Goal: Information Seeking & Learning: Check status

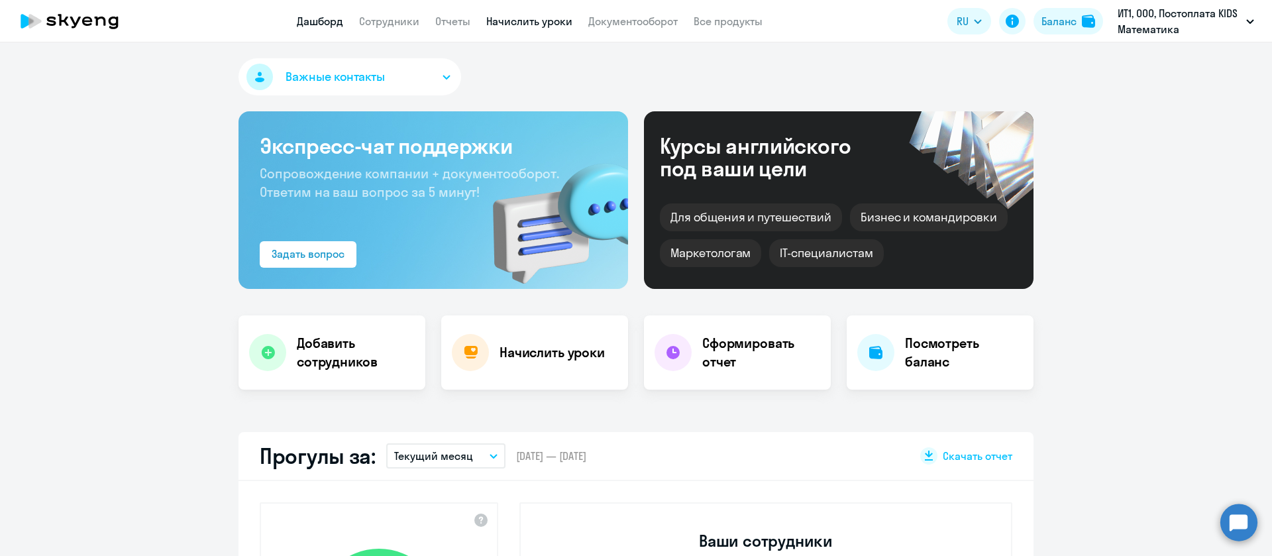
click at [560, 20] on link "Начислить уроки" at bounding box center [529, 21] width 86 height 13
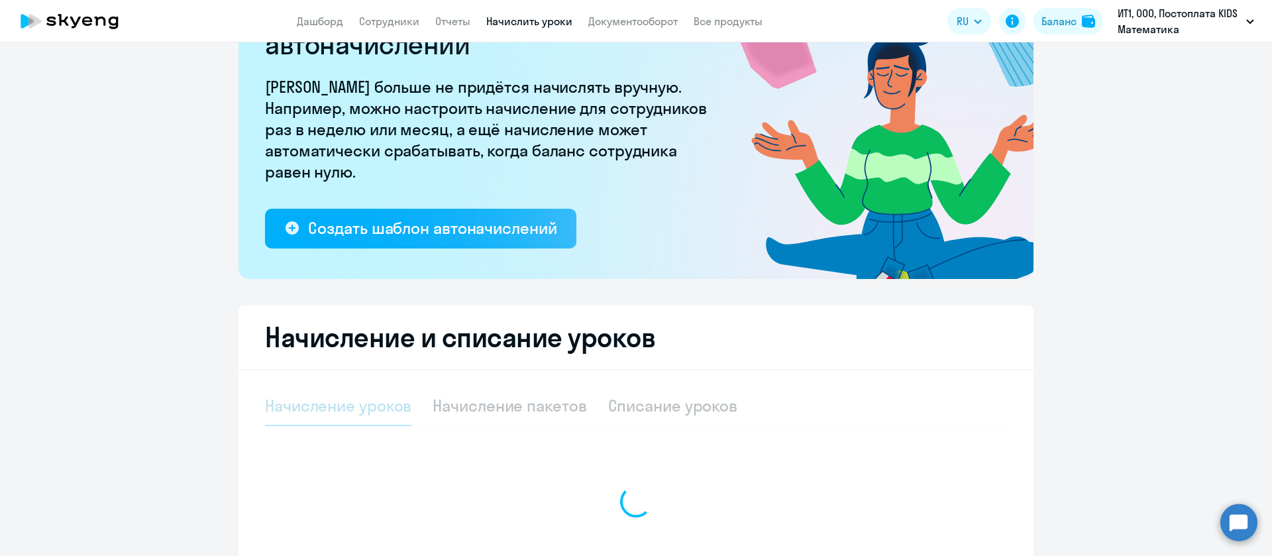
scroll to position [199, 0]
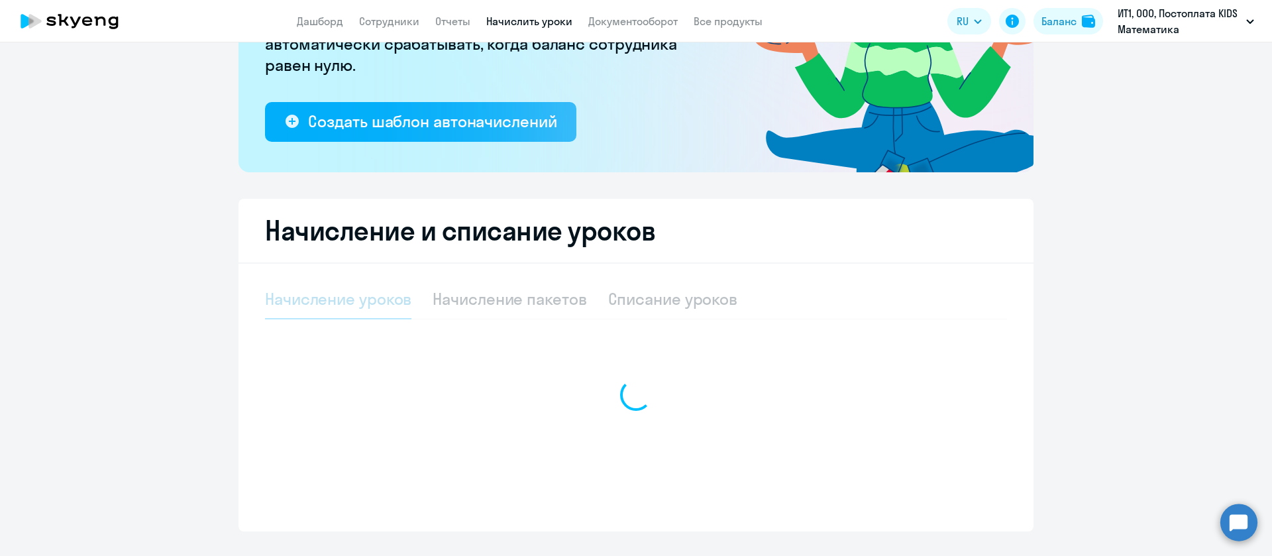
select select "10"
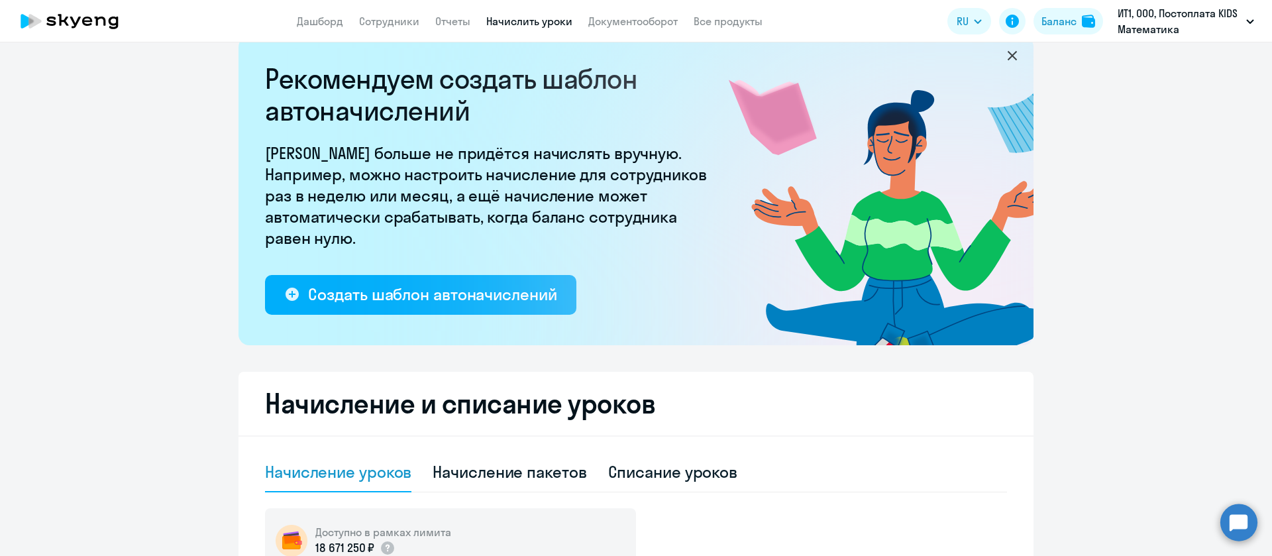
scroll to position [0, 0]
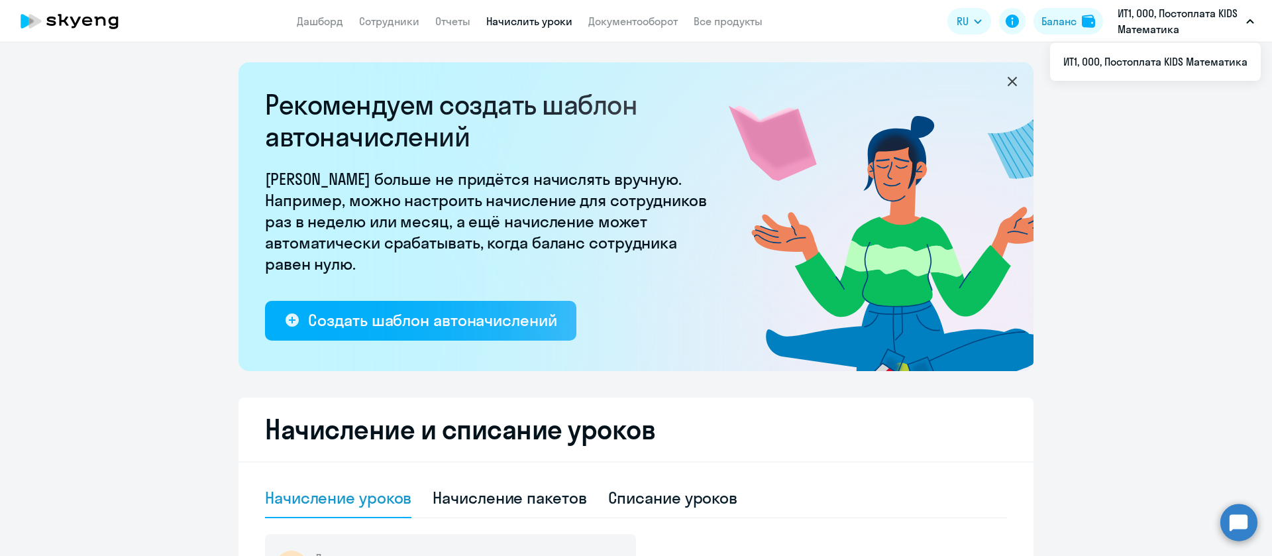
click at [1169, 18] on p "ИТ1, ООО, Постоплата KIDS Математика" at bounding box center [1179, 21] width 123 height 32
click at [1170, 29] on p "ИТ1, ООО, Постоплата KIDS Математика" at bounding box center [1179, 21] width 123 height 32
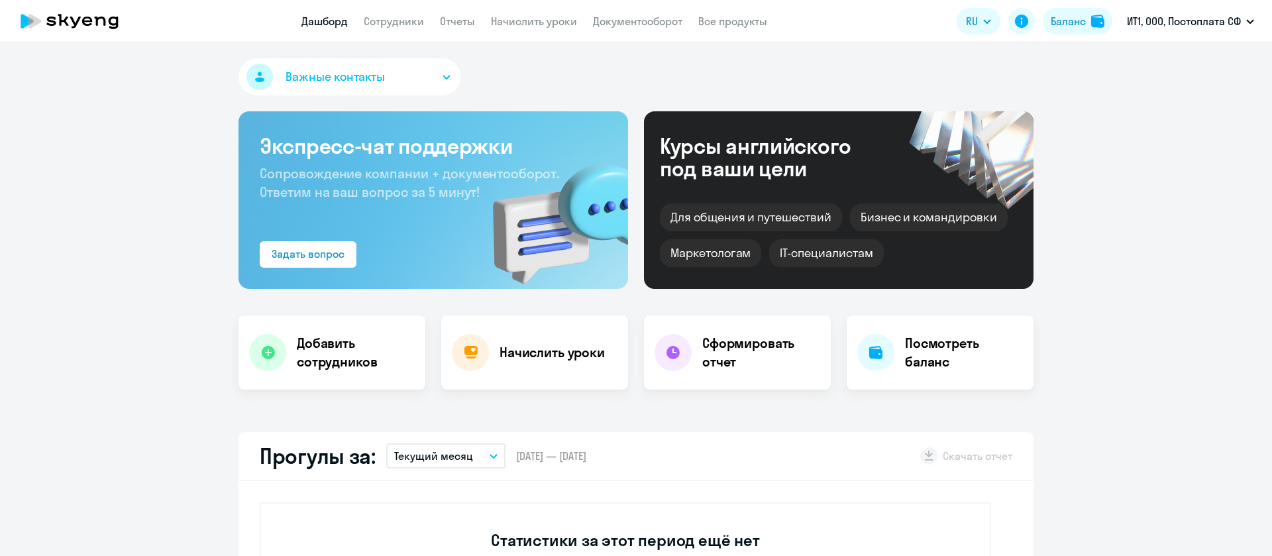
select select "30"
click at [412, 25] on link "Сотрудники" at bounding box center [394, 21] width 60 height 13
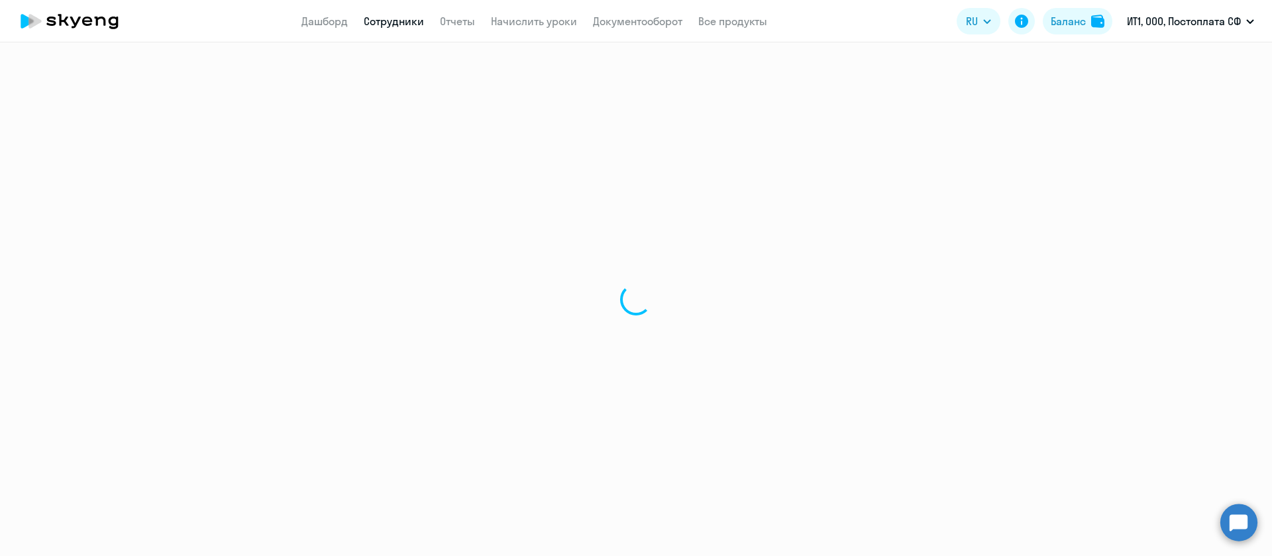
select select "30"
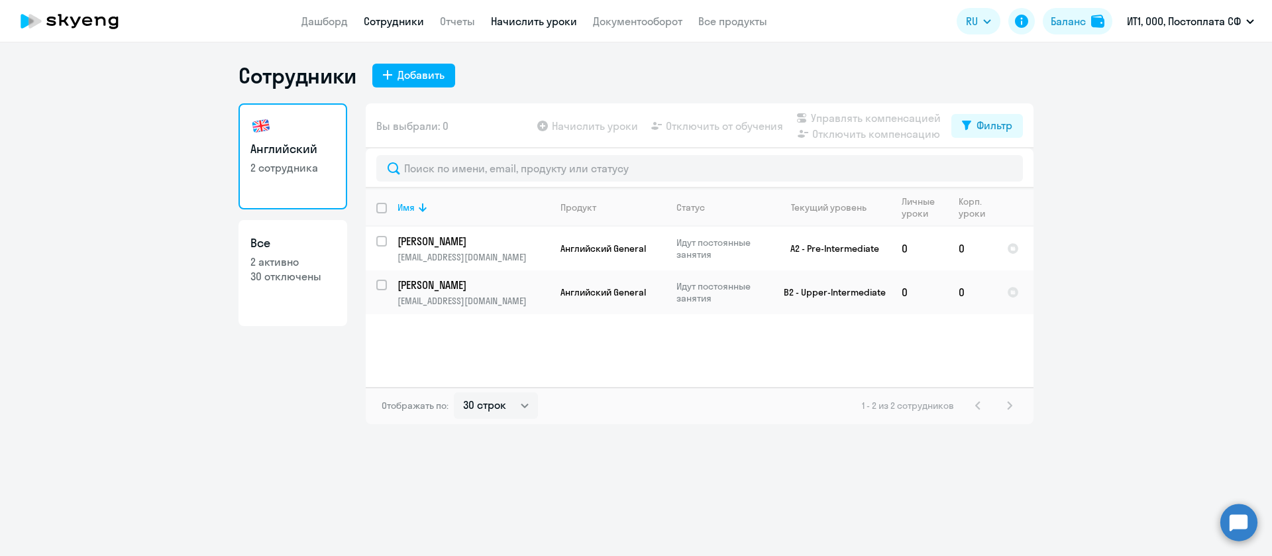
click at [526, 25] on link "Начислить уроки" at bounding box center [534, 21] width 86 height 13
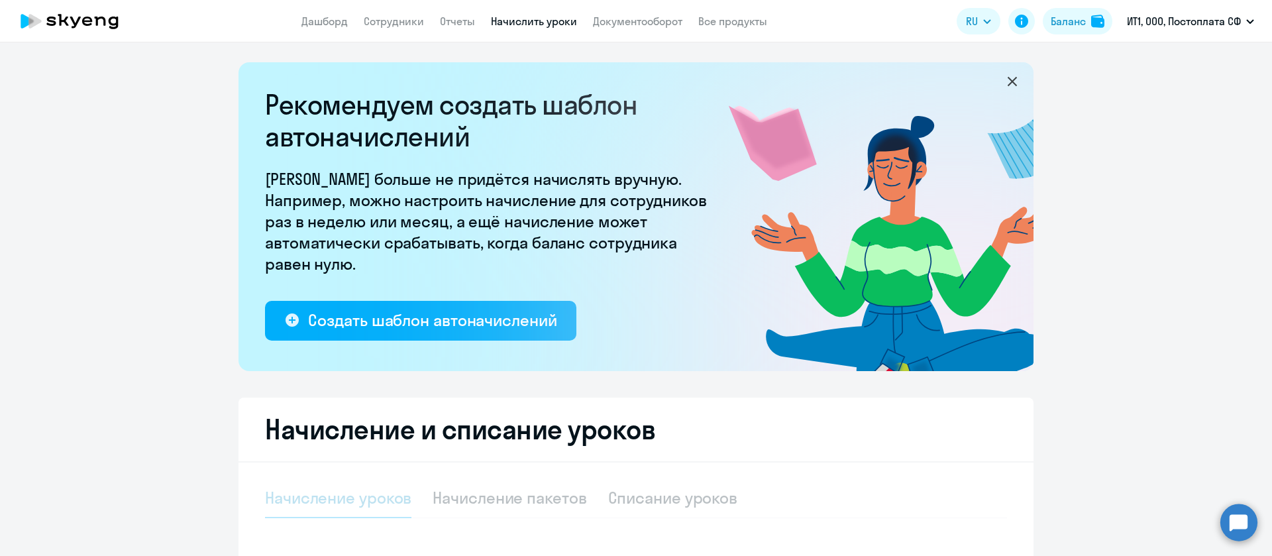
select select "10"
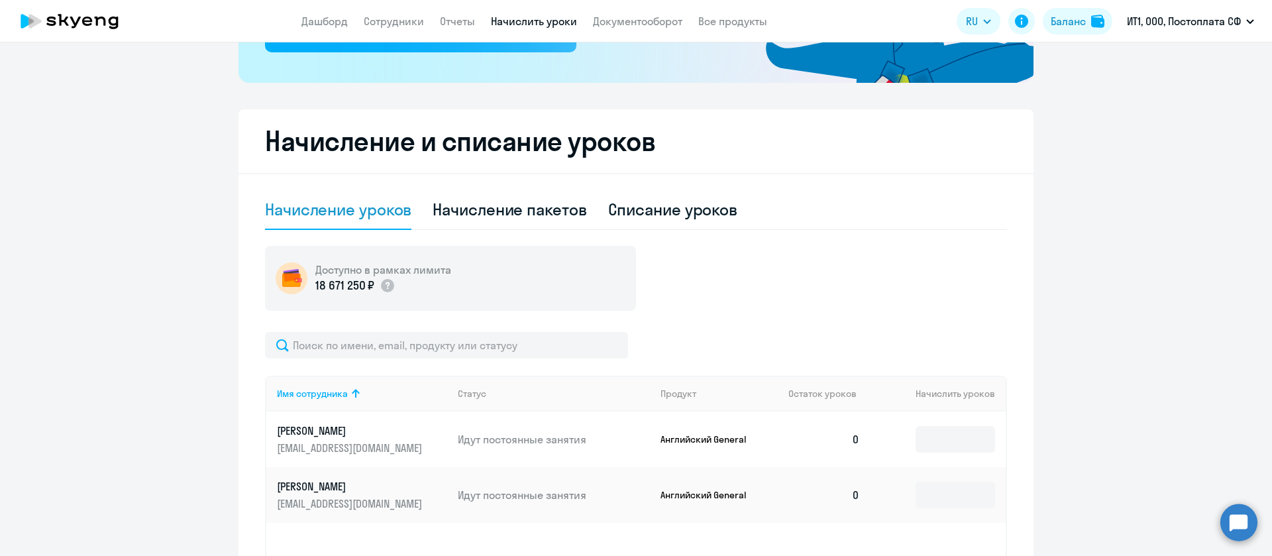
scroll to position [298, 0]
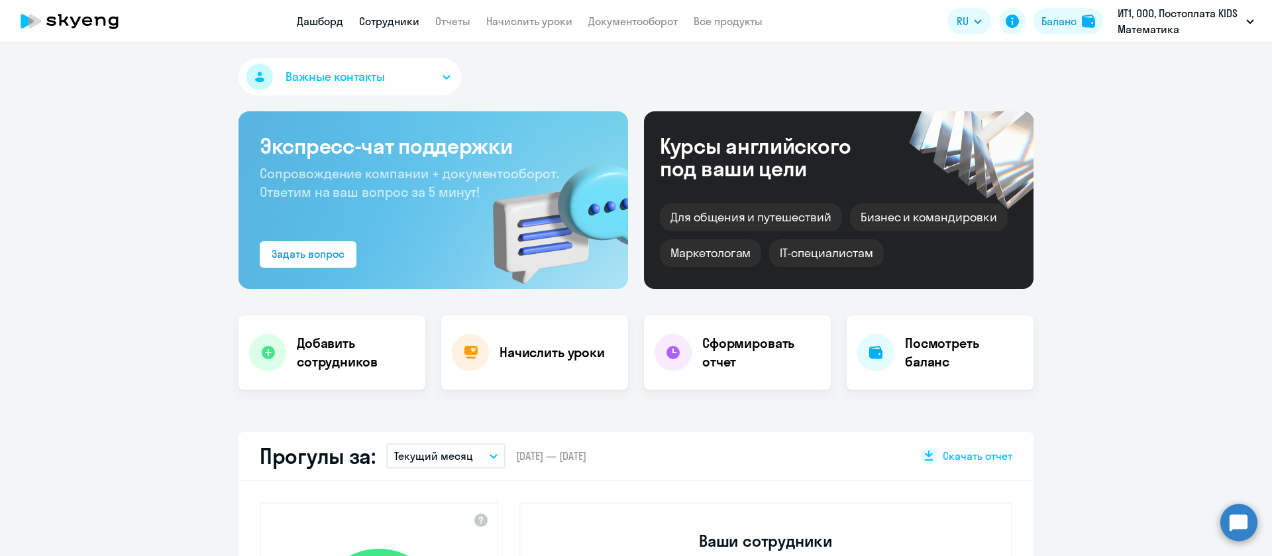
click at [394, 23] on link "Сотрудники" at bounding box center [389, 21] width 60 height 13
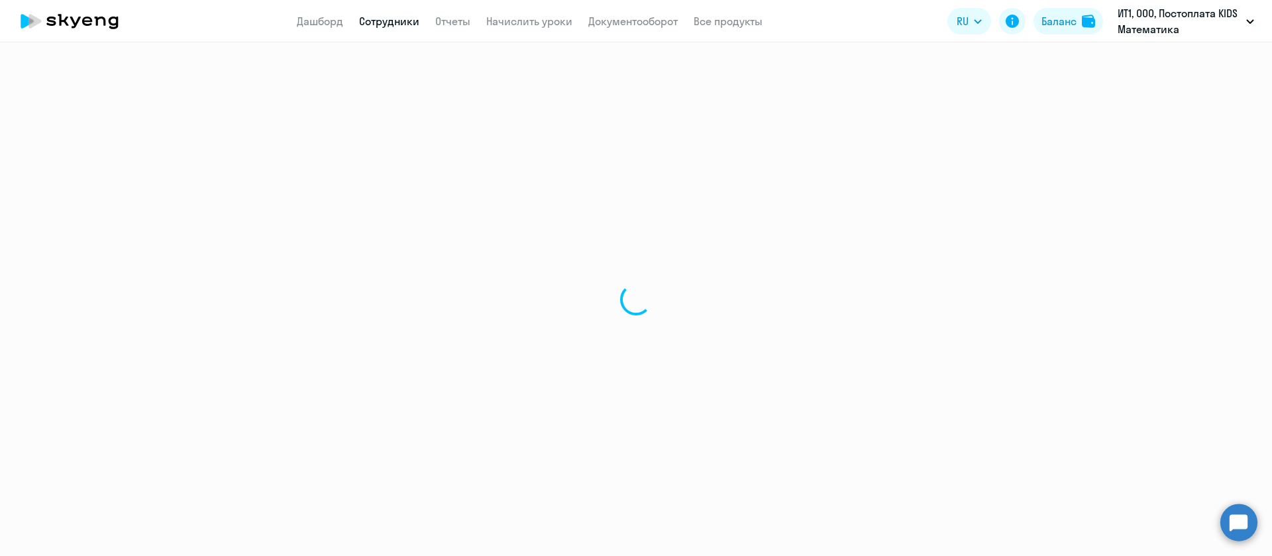
select select "30"
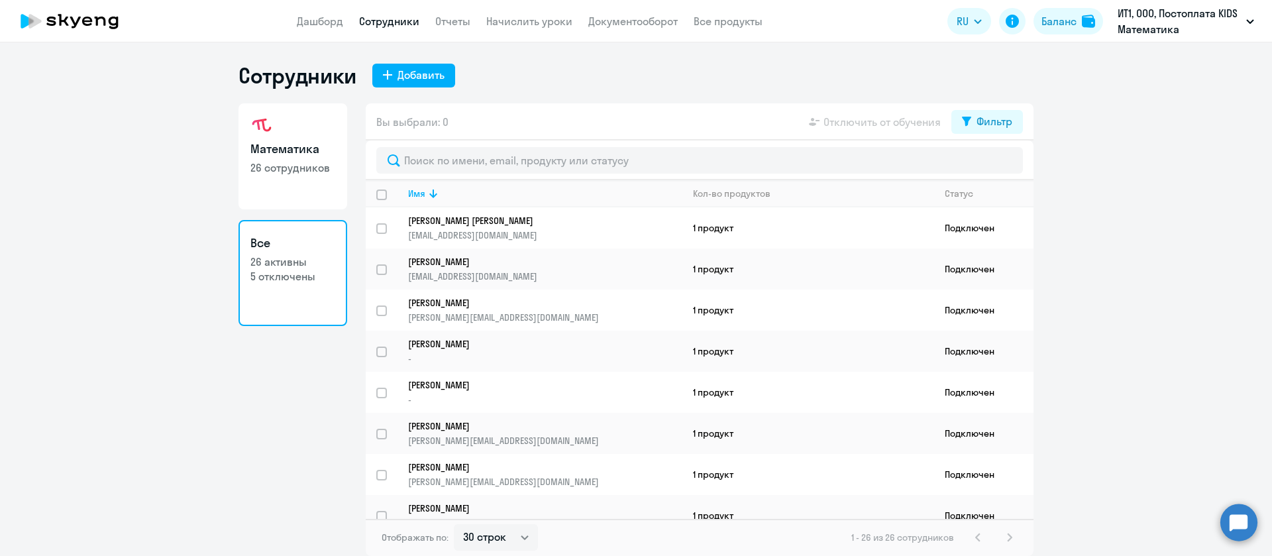
click at [282, 142] on h3 "Математика" at bounding box center [293, 148] width 85 height 17
select select "30"
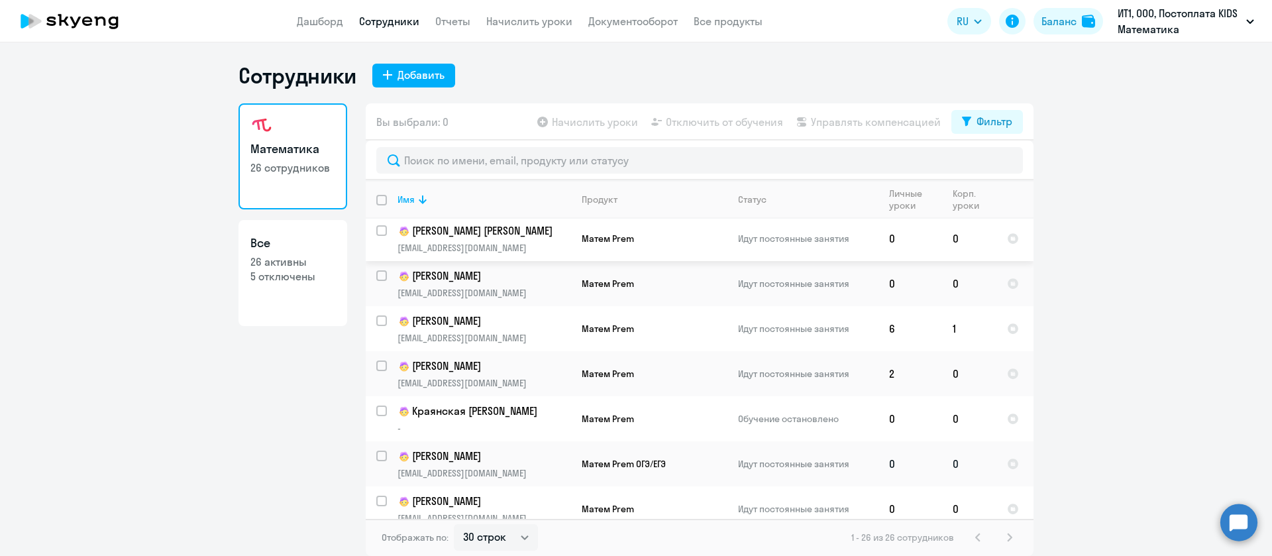
scroll to position [596, 0]
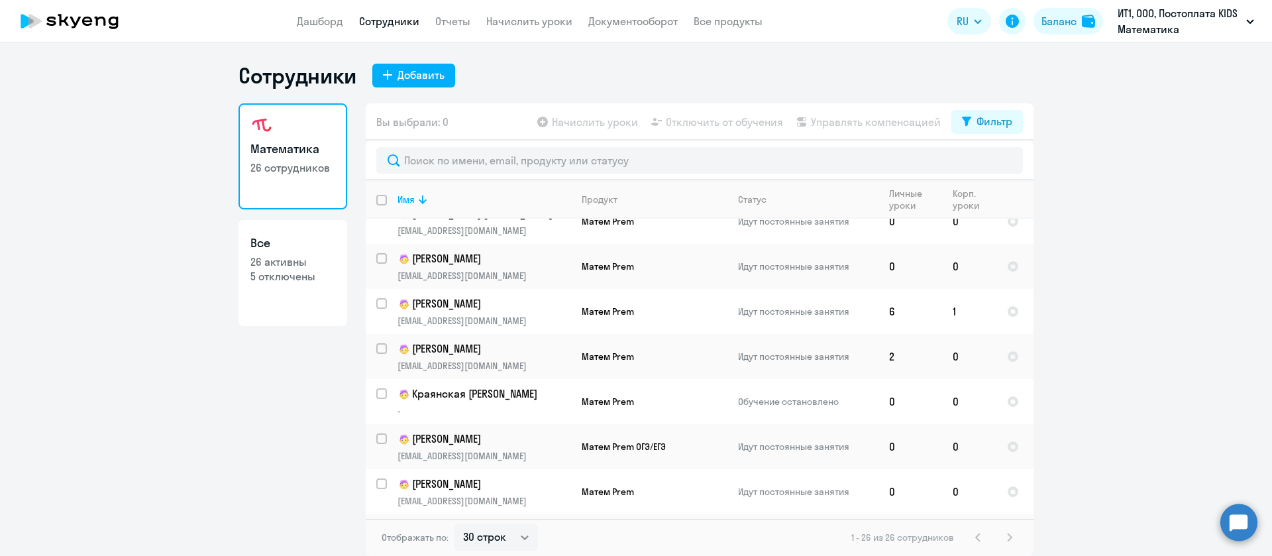
click at [304, 286] on link "Все 26 активны 5 отключены" at bounding box center [293, 273] width 109 height 106
select select "30"
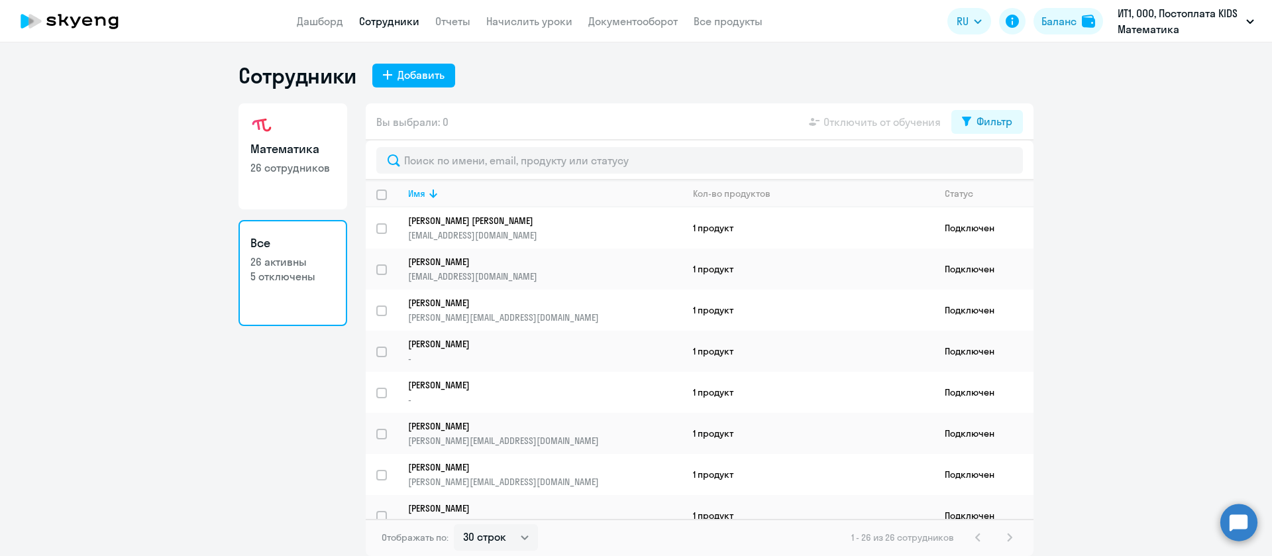
click at [304, 164] on p "26 сотрудников" at bounding box center [293, 167] width 85 height 15
select select "30"
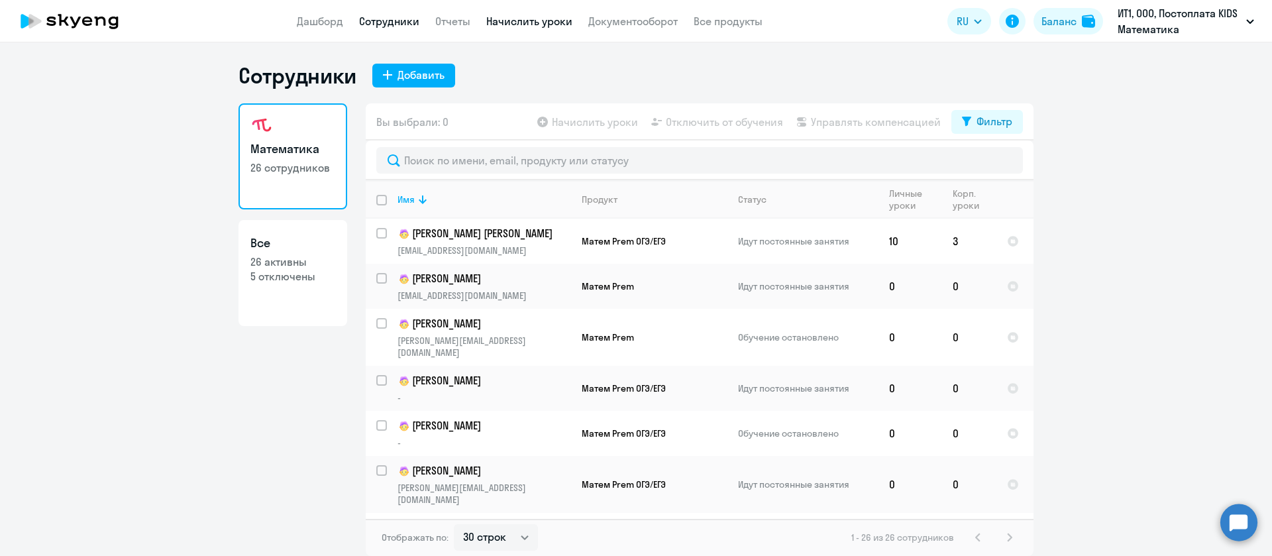
click at [551, 27] on link "Начислить уроки" at bounding box center [529, 21] width 86 height 13
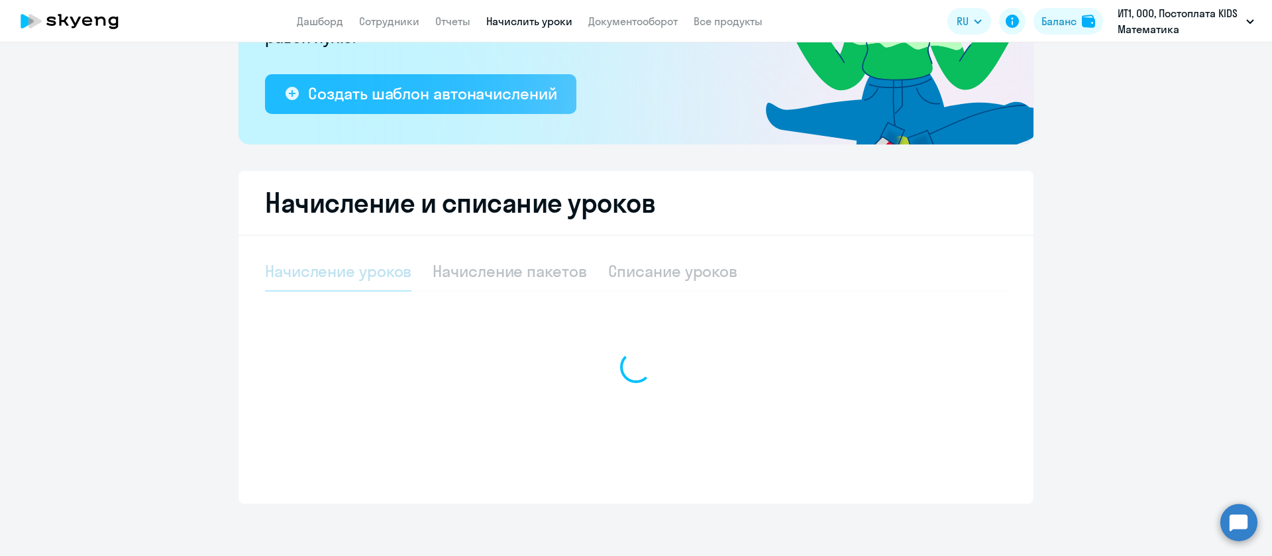
scroll to position [227, 0]
select select "10"
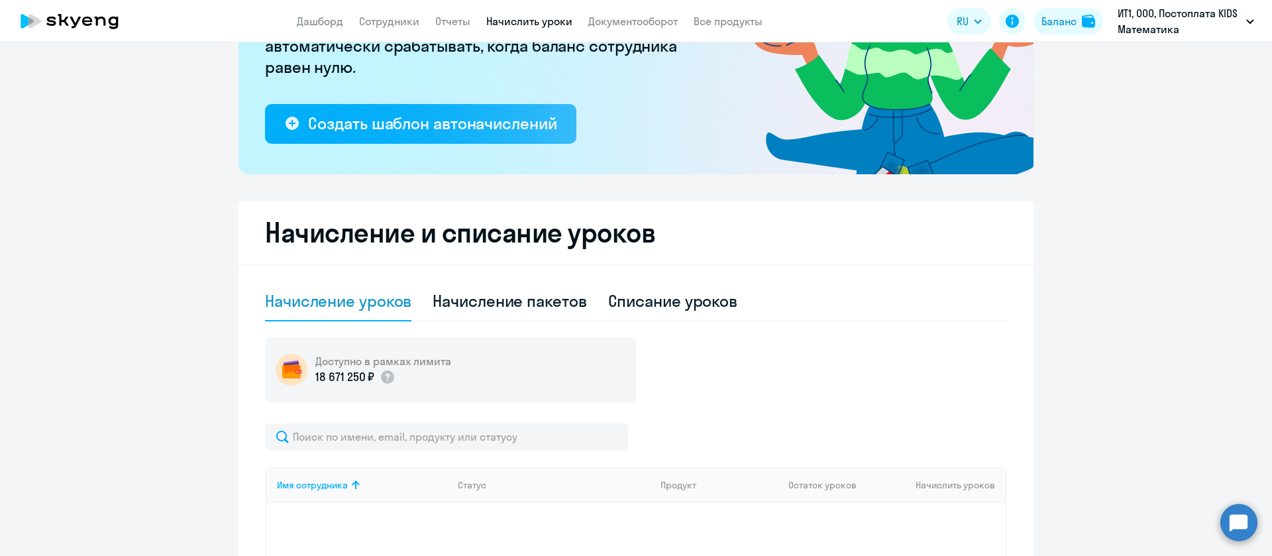
scroll to position [199, 0]
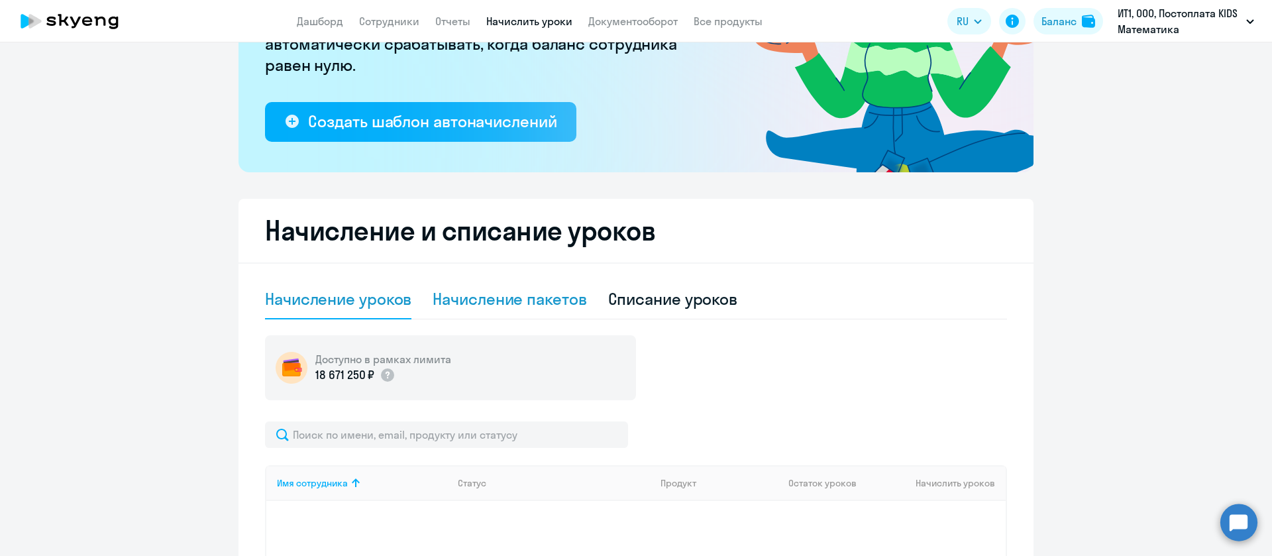
click at [541, 296] on div "Начисление пакетов" at bounding box center [510, 298] width 154 height 21
select select "10"
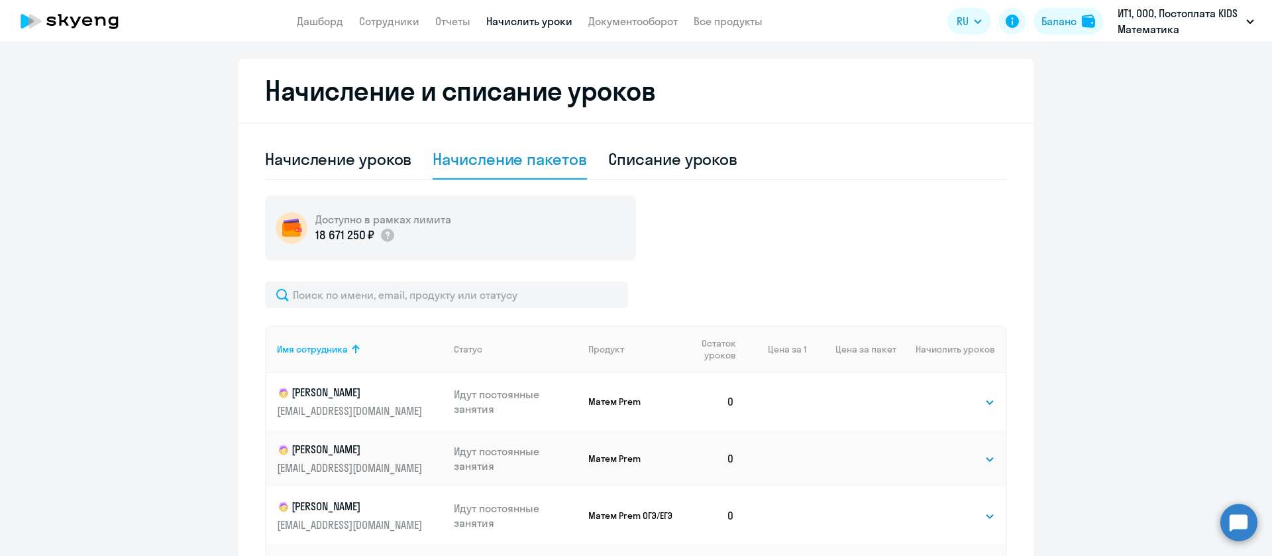
scroll to position [0, 0]
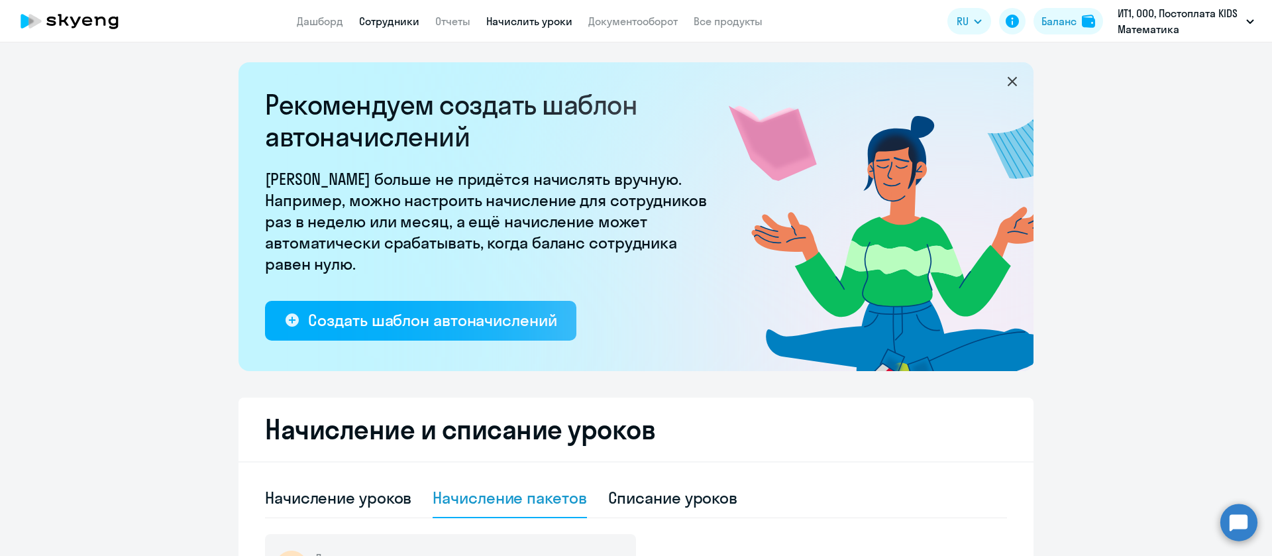
click at [394, 22] on link "Сотрудники" at bounding box center [389, 21] width 60 height 13
select select "30"
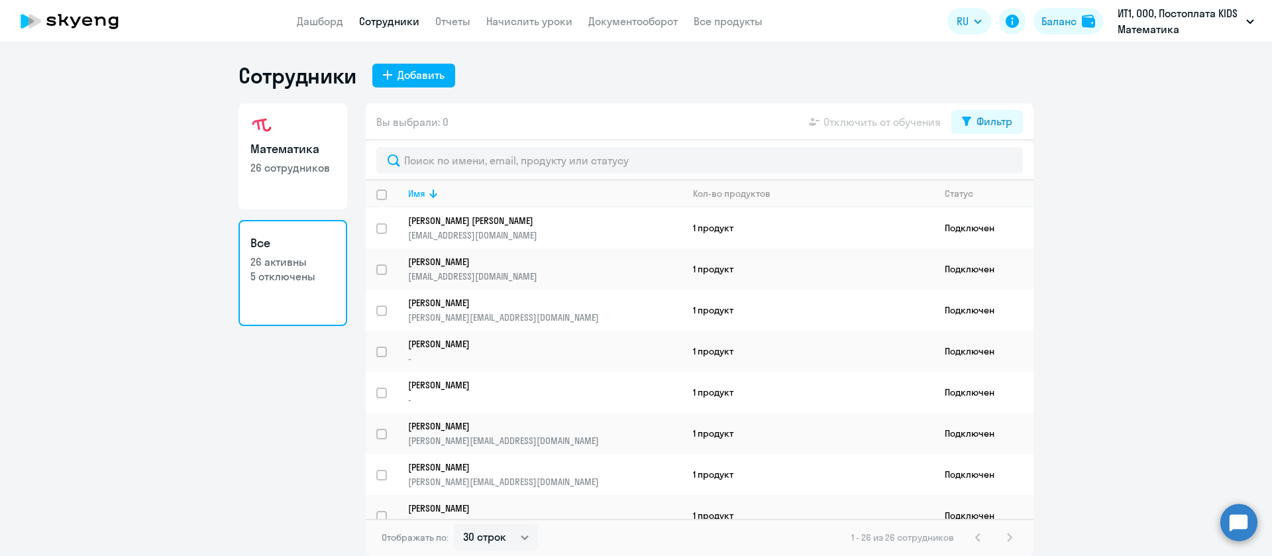
click at [309, 165] on p "26 сотрудников" at bounding box center [293, 167] width 85 height 15
select select "30"
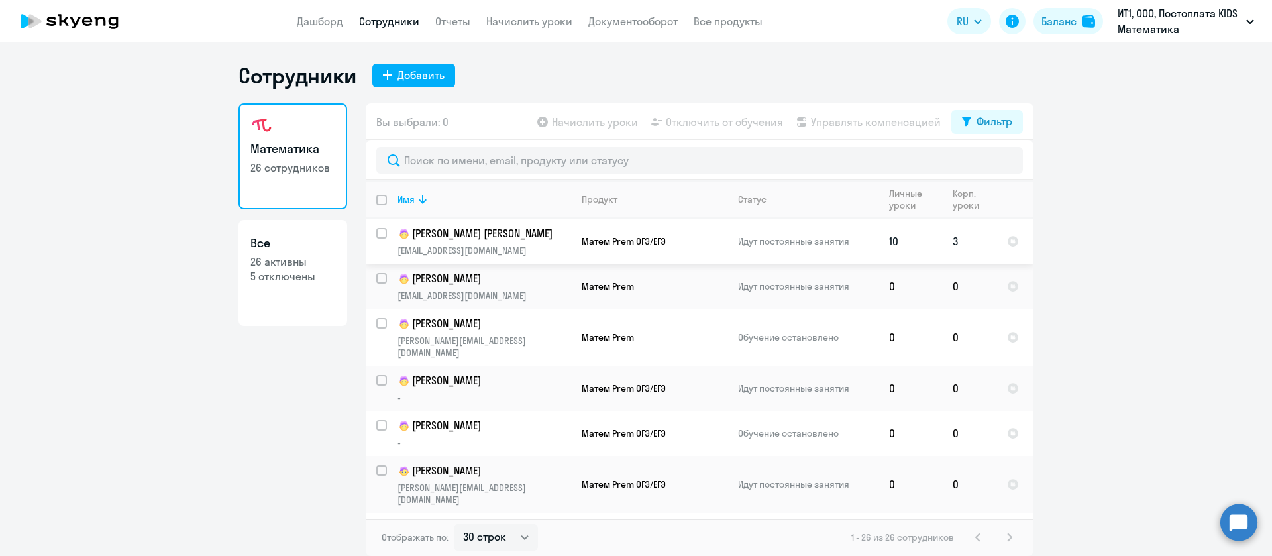
click at [533, 241] on p "[PERSON_NAME] [PERSON_NAME]" at bounding box center [484, 234] width 173 height 16
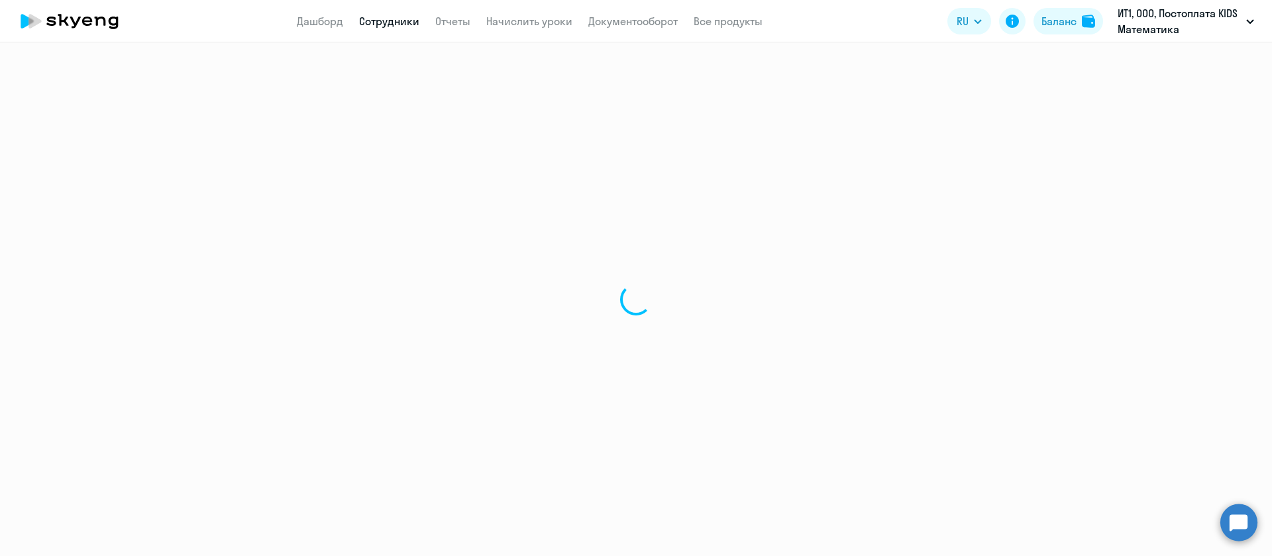
select select "math"
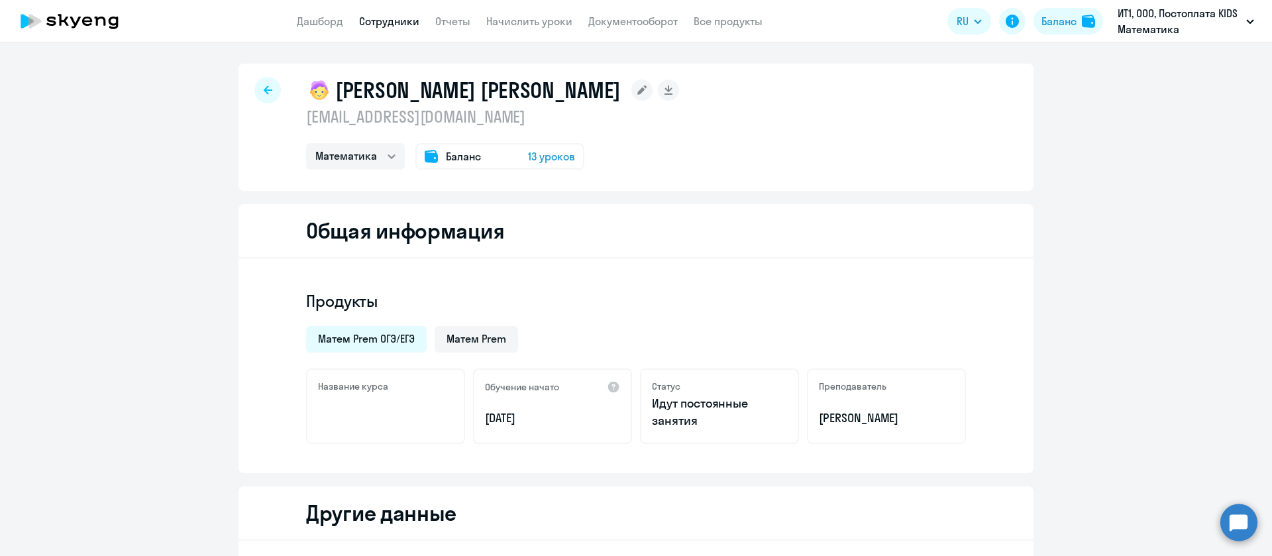
click at [402, 118] on p "[EMAIL_ADDRESS][DOMAIN_NAME]" at bounding box center [492, 116] width 373 height 21
copy p "[EMAIL_ADDRESS][DOMAIN_NAME]"
click at [649, 21] on link "Документооборот" at bounding box center [633, 21] width 89 height 13
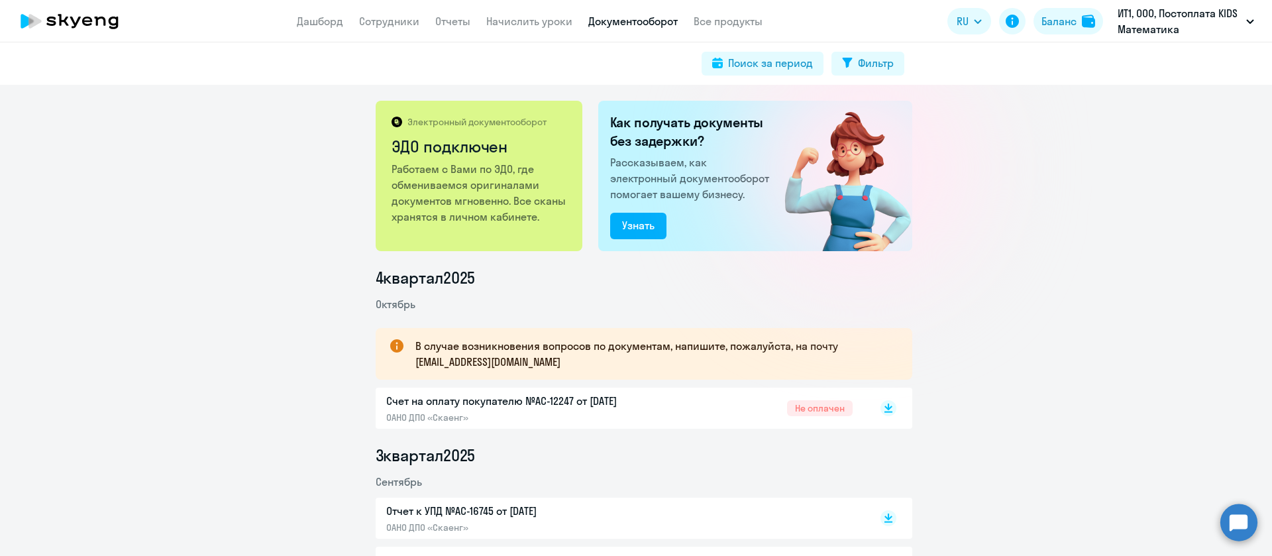
scroll to position [99, 0]
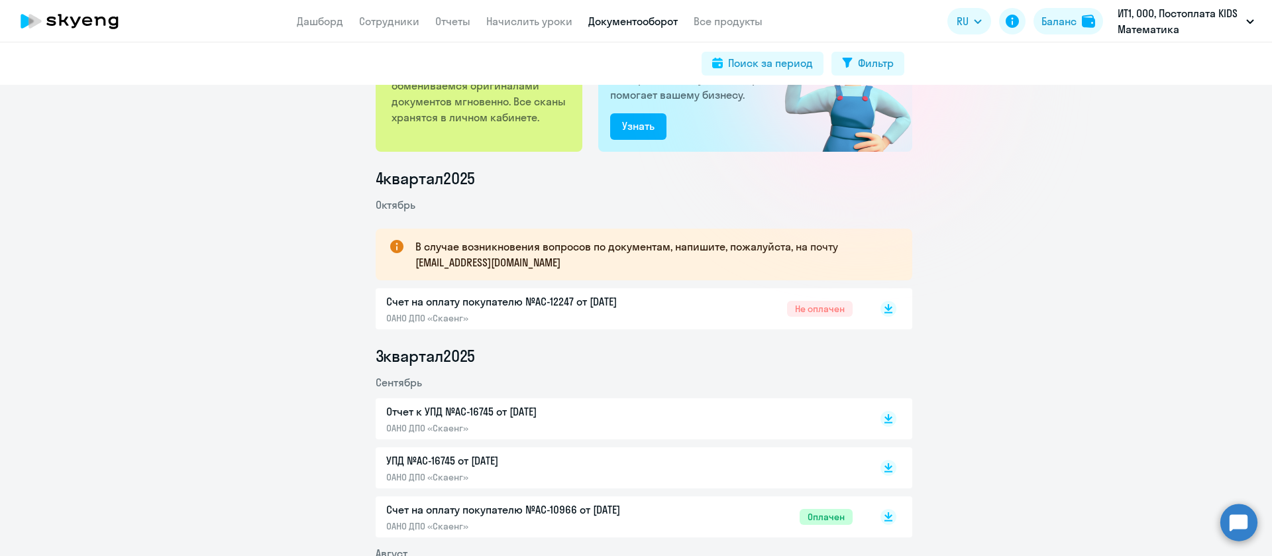
click at [551, 299] on p "Счет на оплату покупателю №AC-12247 от [DATE]" at bounding box center [525, 302] width 278 height 16
click at [508, 426] on p "ОАНО ДПО «Скаенг»" at bounding box center [525, 428] width 278 height 12
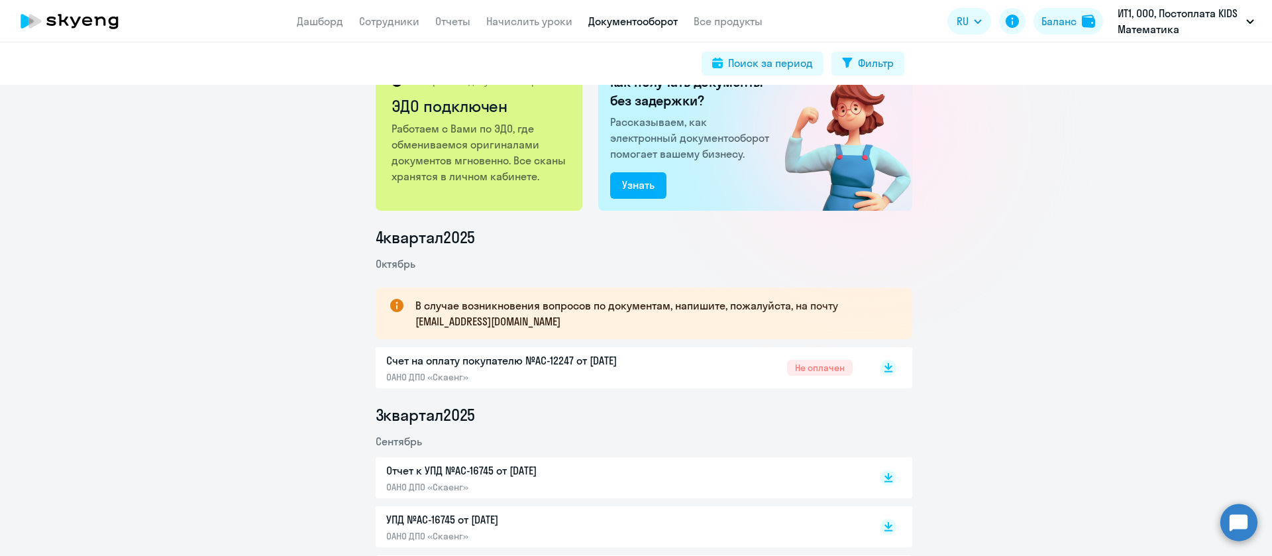
scroll to position [0, 0]
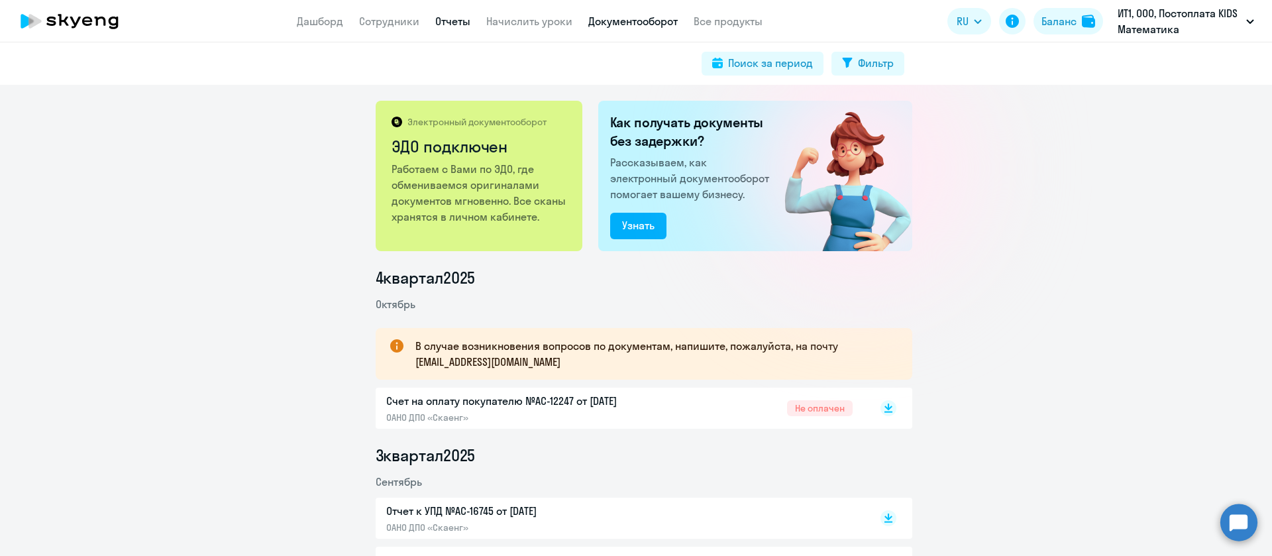
click at [448, 19] on link "Отчеты" at bounding box center [452, 21] width 35 height 13
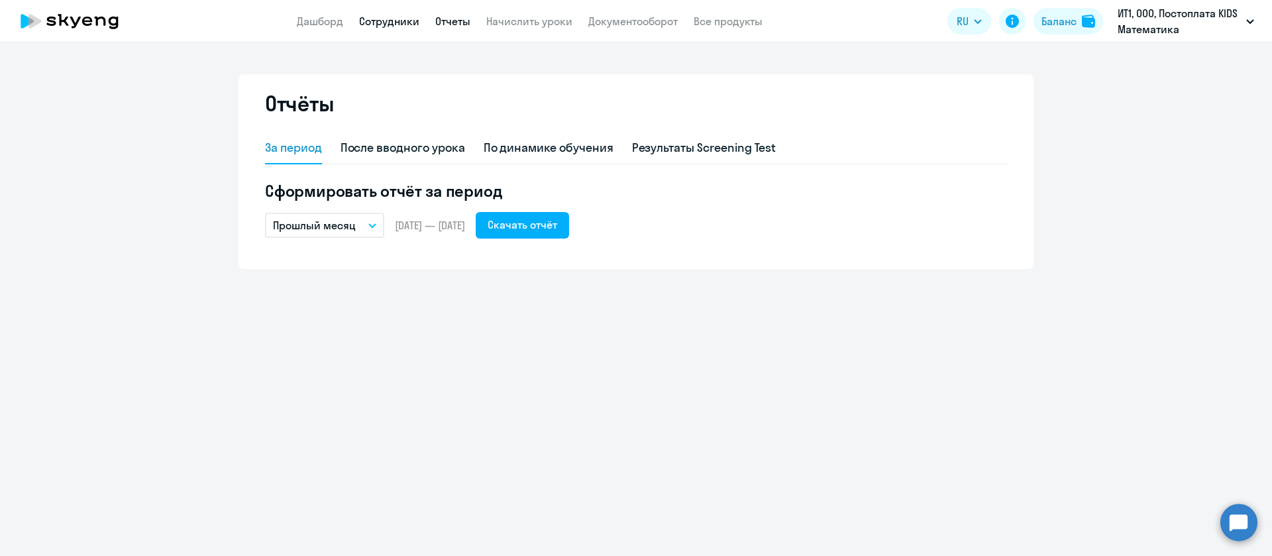
click at [384, 24] on link "Сотрудники" at bounding box center [389, 21] width 60 height 13
select select "30"
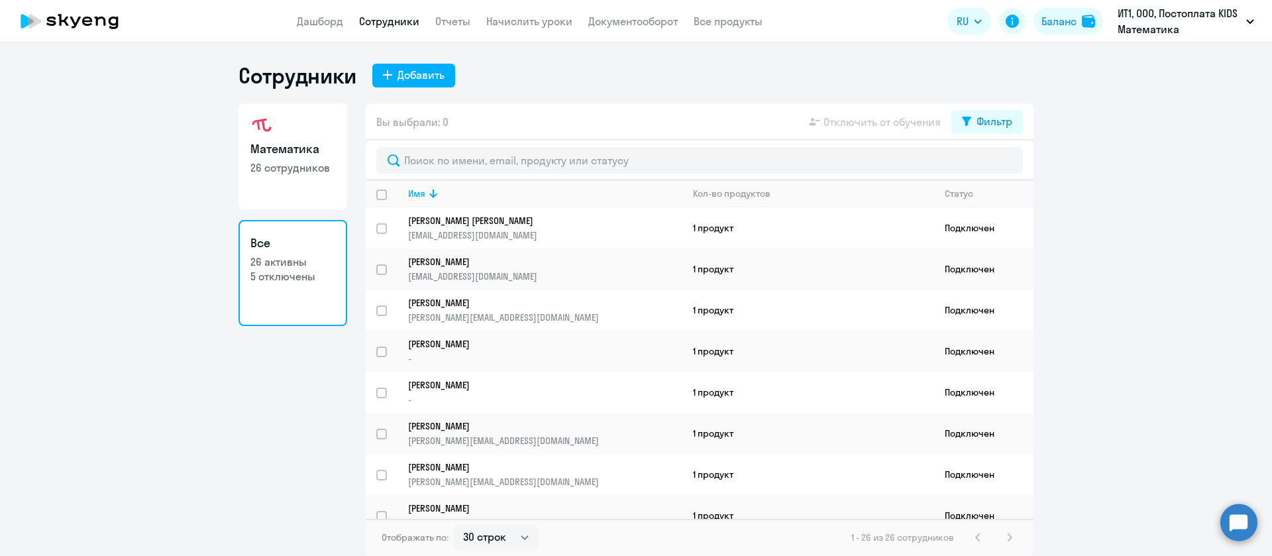
click at [332, 173] on p "26 сотрудников" at bounding box center [293, 167] width 85 height 15
select select "30"
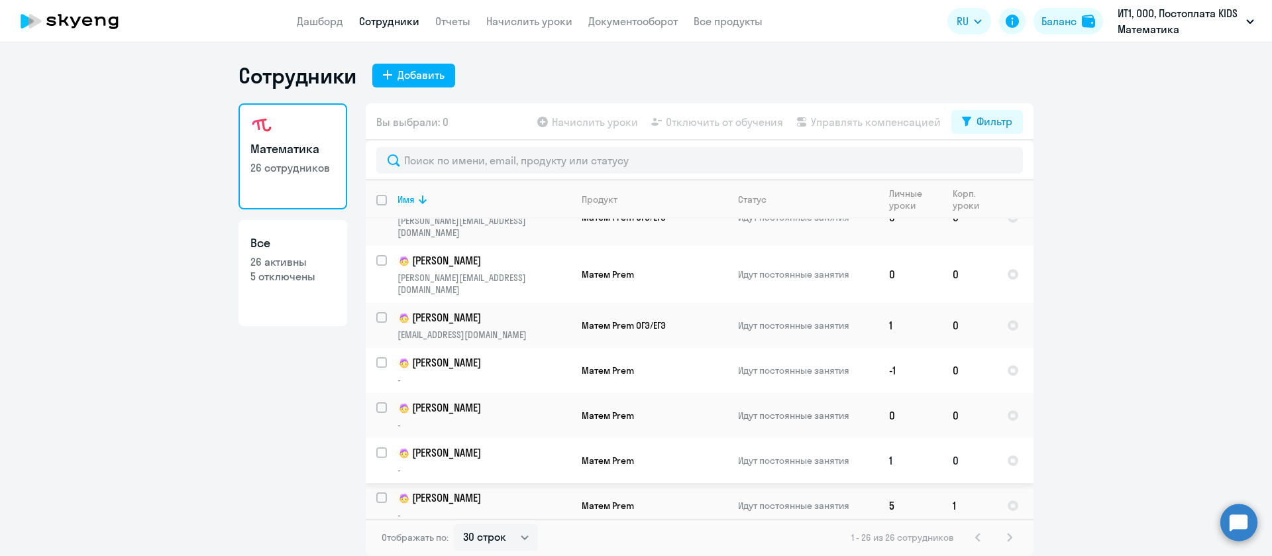
scroll to position [298, 0]
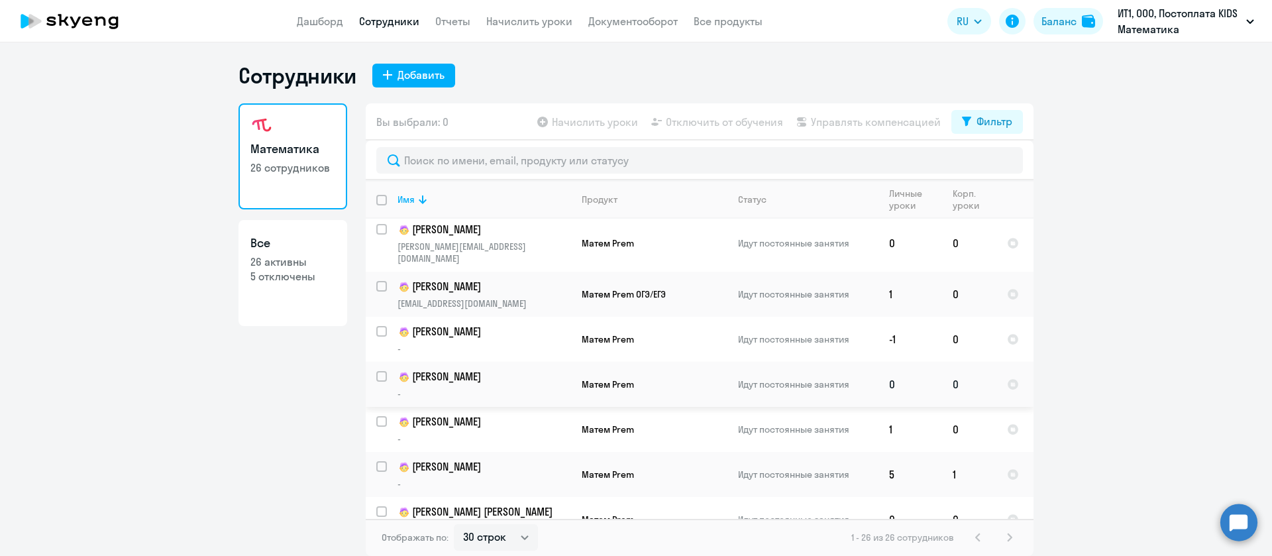
click at [501, 369] on p "[PERSON_NAME]" at bounding box center [484, 377] width 173 height 16
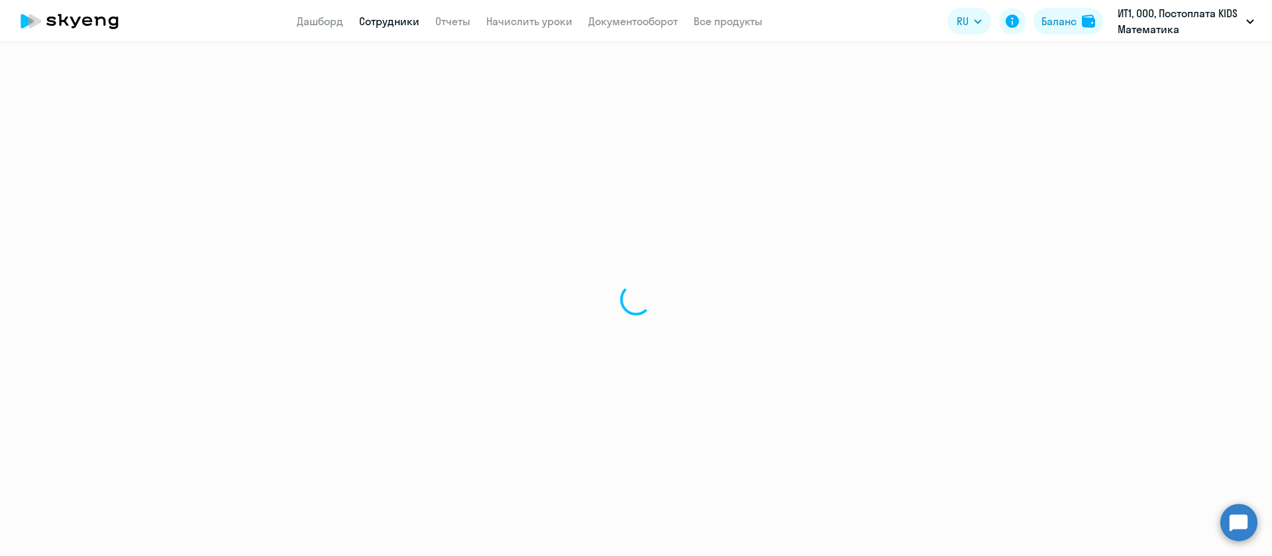
select select "math"
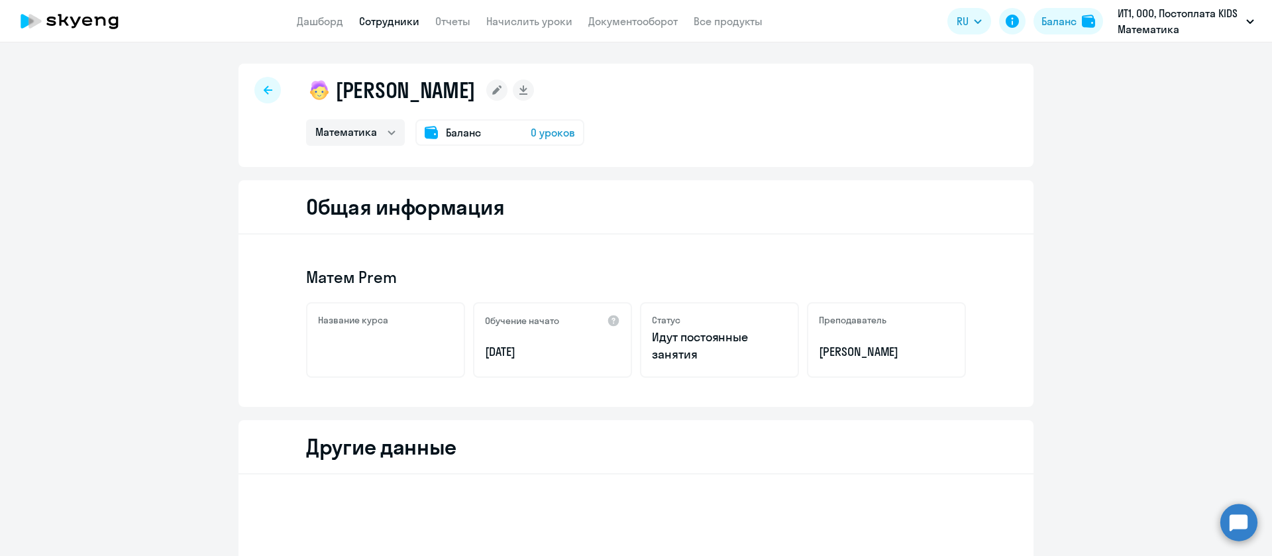
click at [264, 94] on icon at bounding box center [268, 89] width 9 height 9
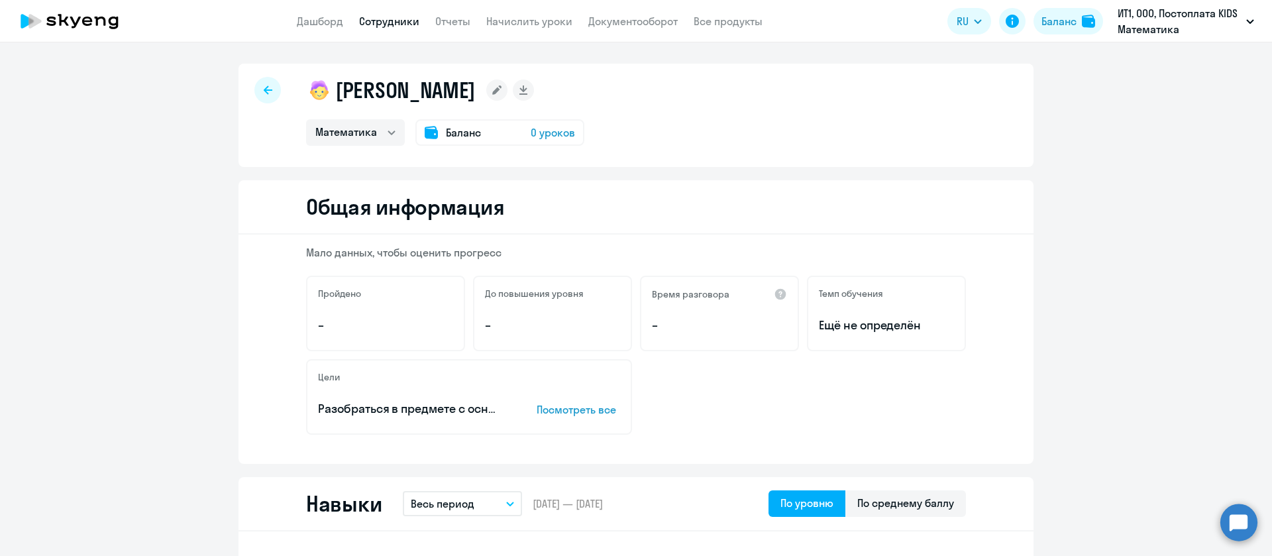
click at [399, 17] on link "Сотрудники" at bounding box center [389, 21] width 60 height 13
select select "30"
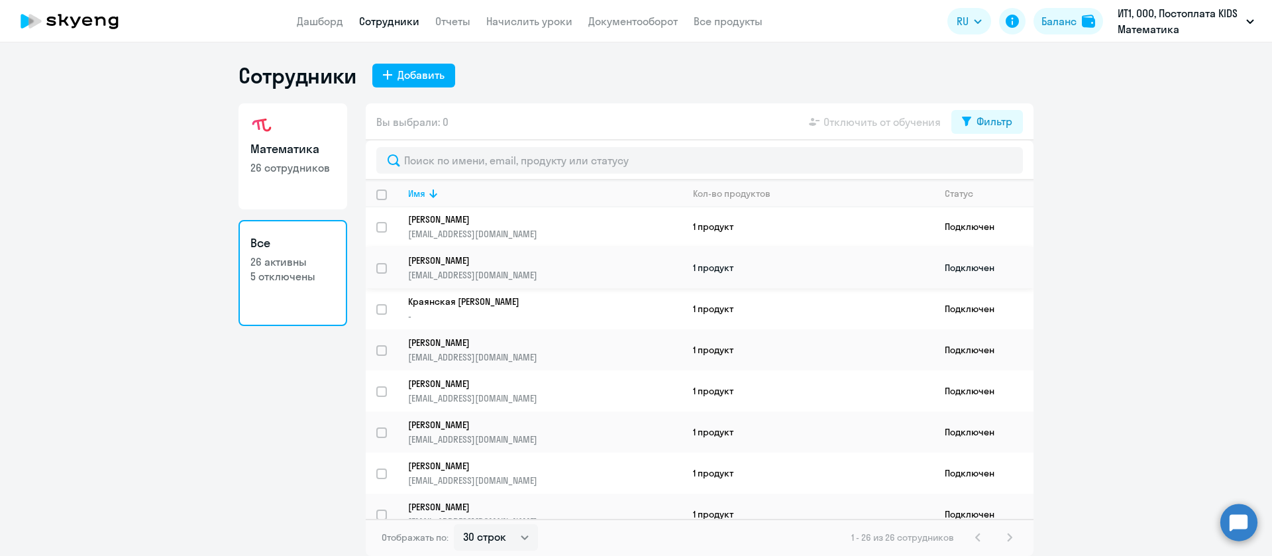
scroll to position [596, 0]
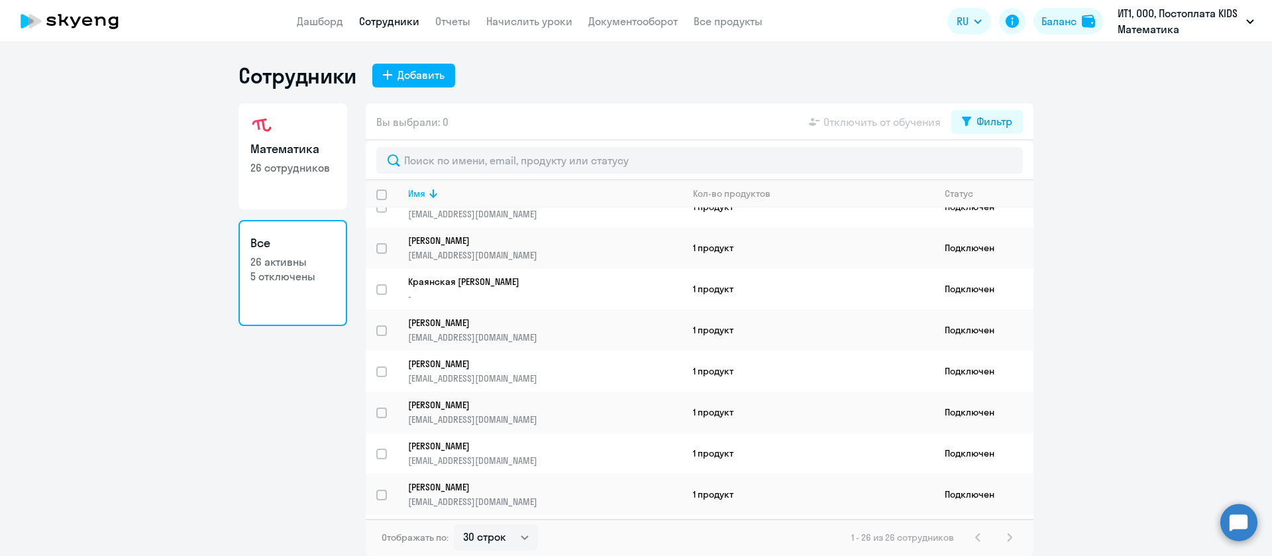
click at [319, 150] on h3 "Математика" at bounding box center [293, 148] width 85 height 17
select select "30"
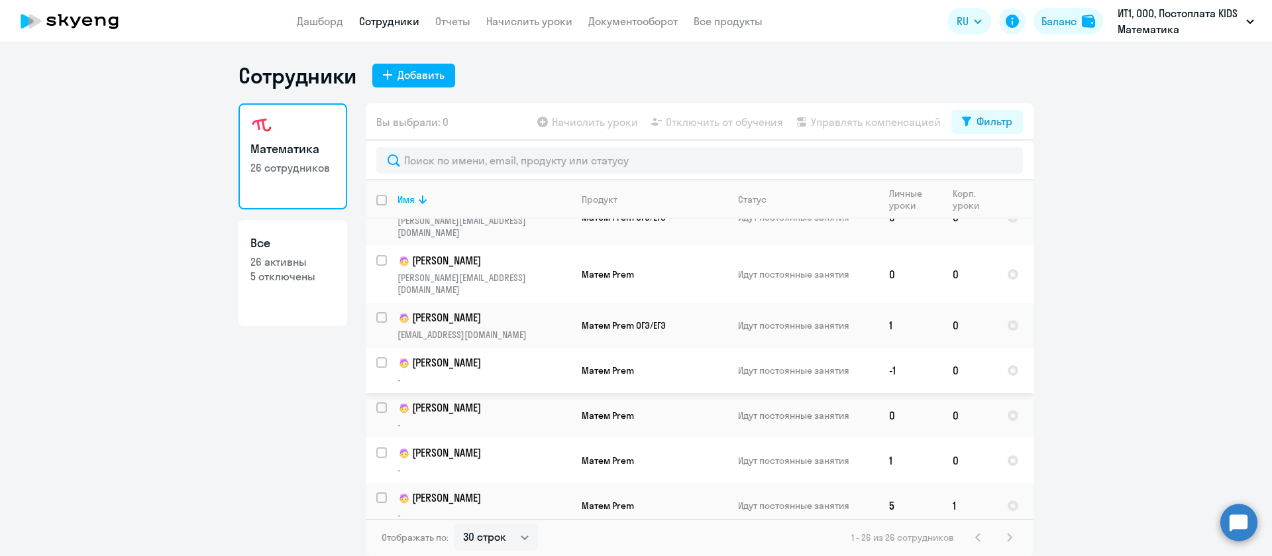
scroll to position [298, 0]
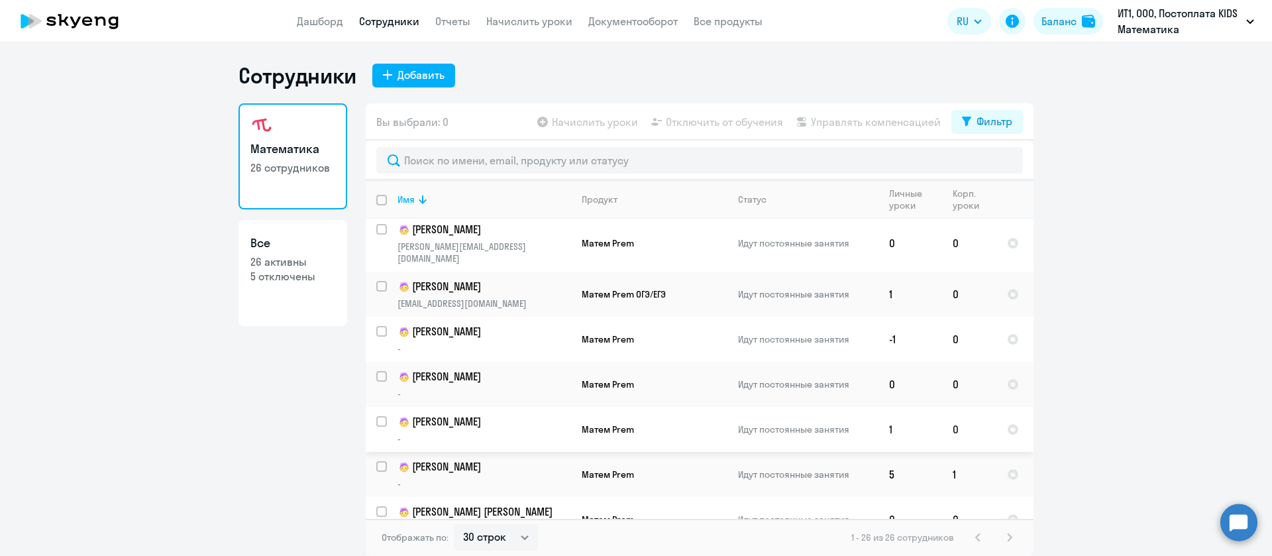
click at [525, 414] on p "[PERSON_NAME]" at bounding box center [484, 422] width 173 height 16
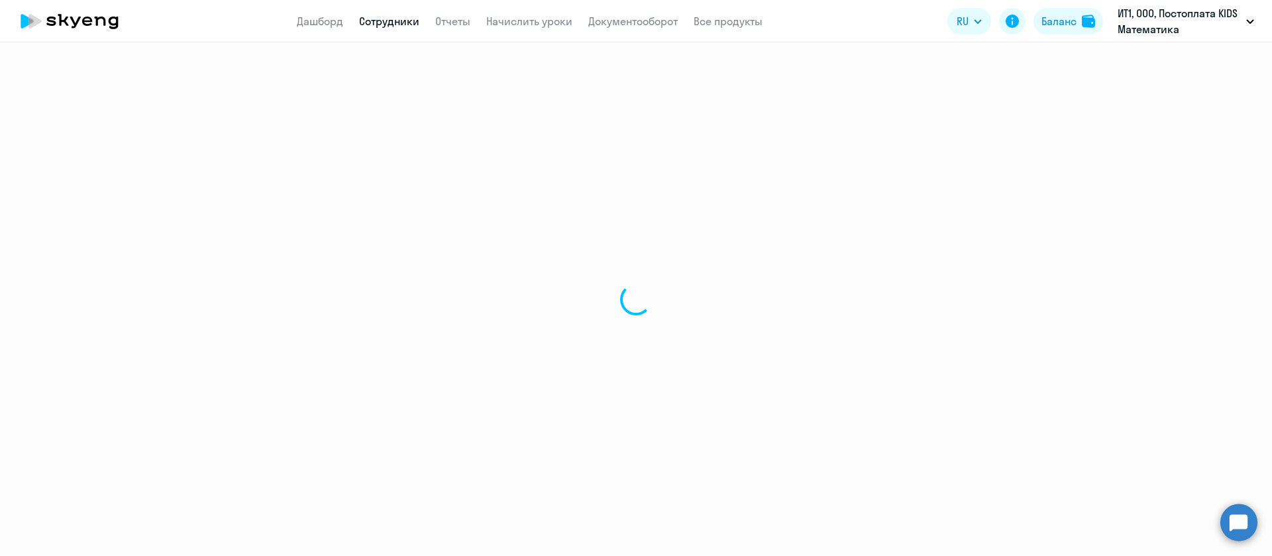
select select "math"
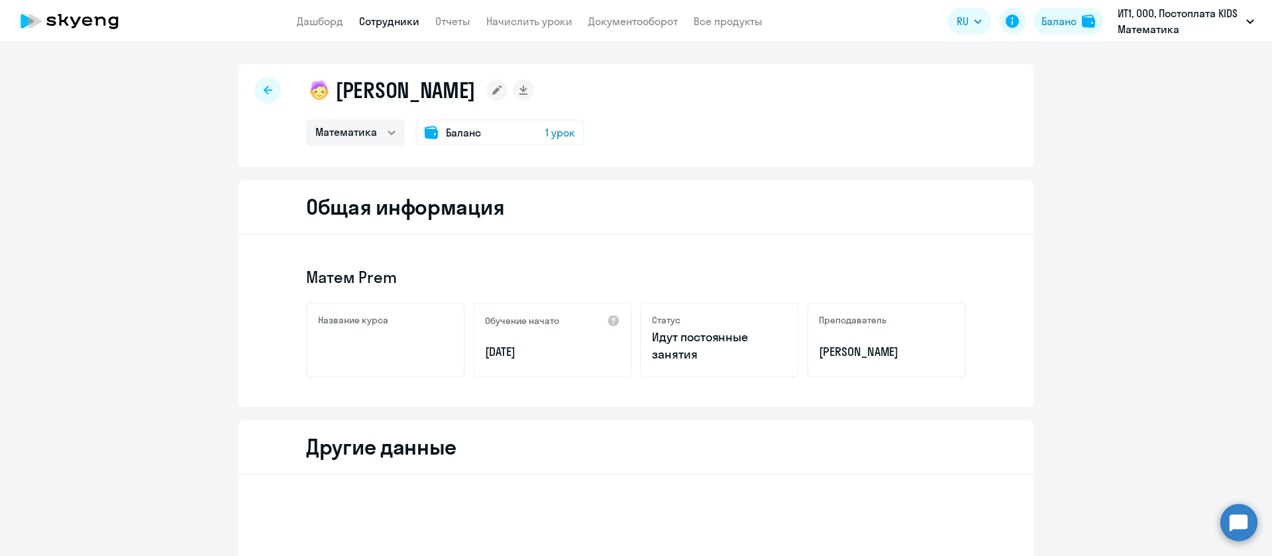
click at [447, 144] on div "Баланс 1 урок" at bounding box center [500, 132] width 169 height 27
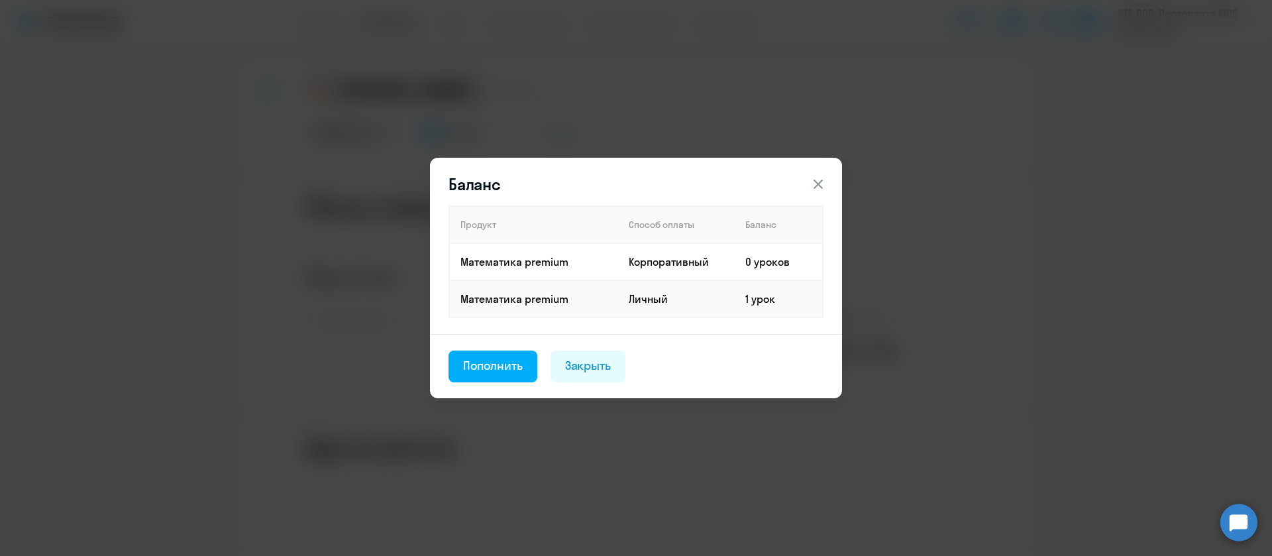
click at [821, 185] on icon at bounding box center [819, 184] width 16 height 16
